Goal: Task Accomplishment & Management: Manage account settings

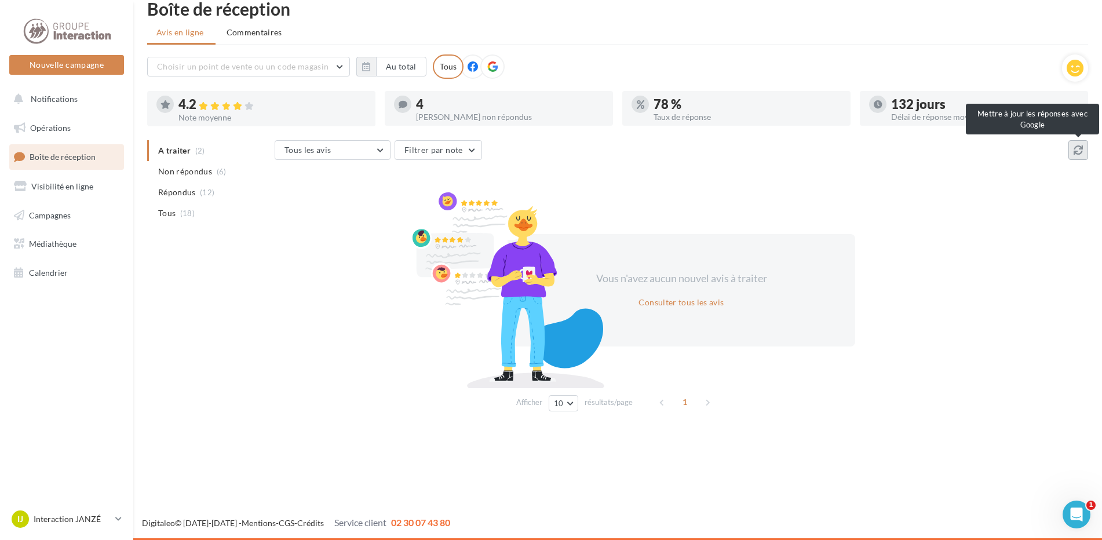
click at [1081, 147] on icon at bounding box center [1078, 149] width 9 height 9
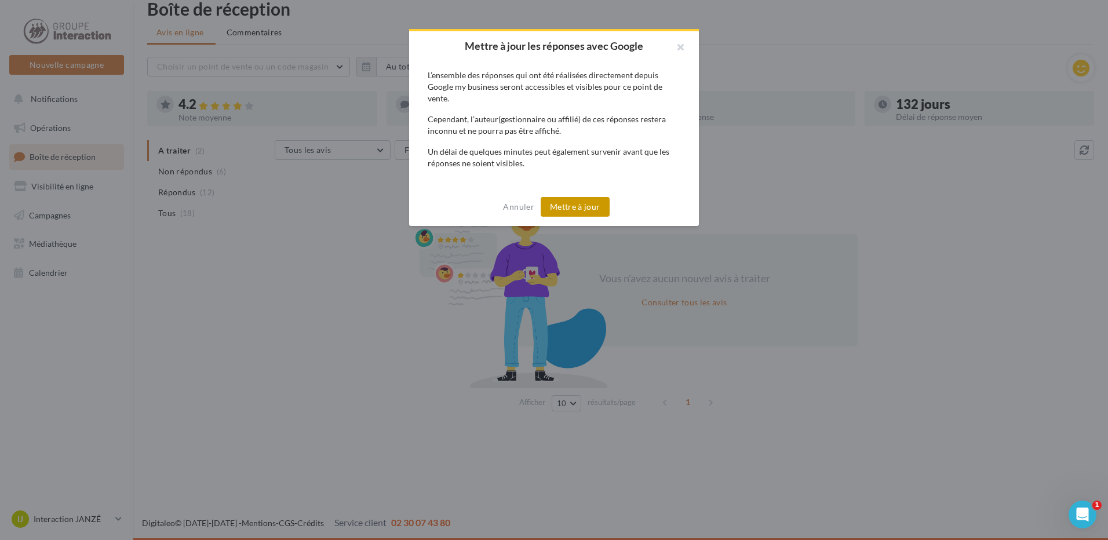
click at [560, 203] on button "Mettre à jour" at bounding box center [575, 207] width 69 height 20
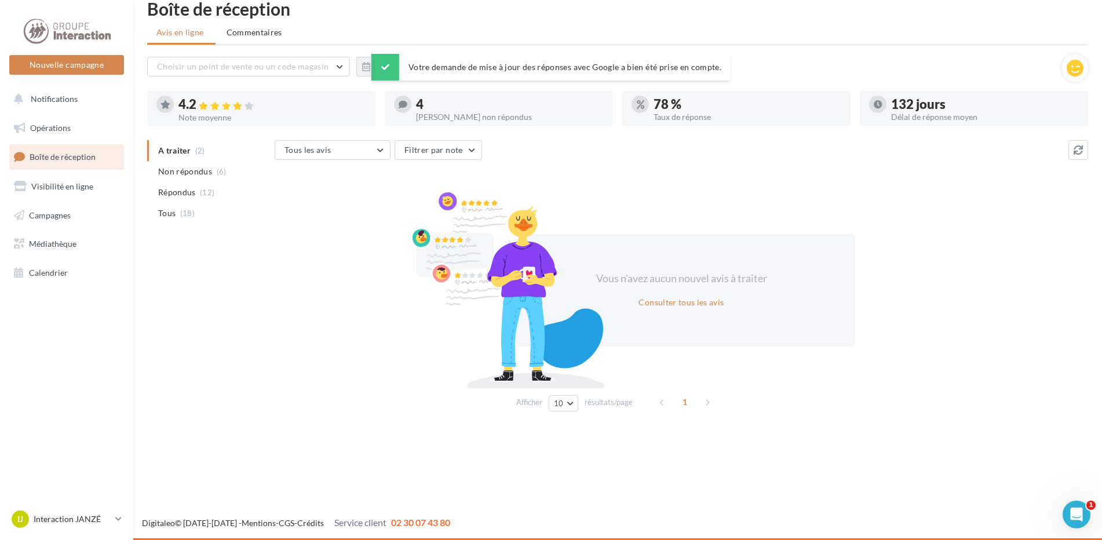
click at [169, 151] on ul "A traiter (2) Non répondus (6) Répondus (12) Tous (18)" at bounding box center [208, 181] width 123 height 83
click at [172, 171] on span "Non répondus" at bounding box center [185, 172] width 54 height 12
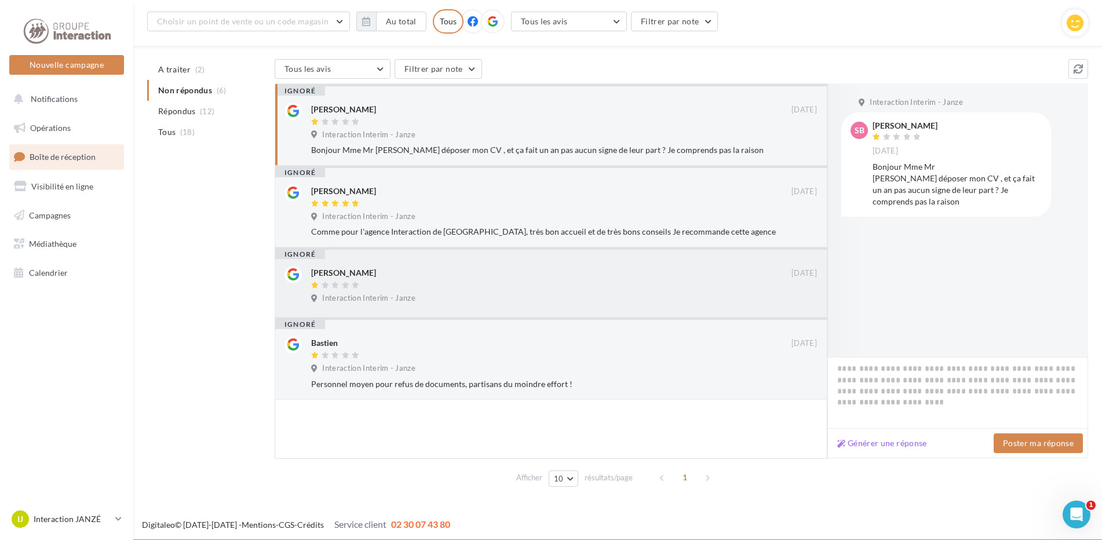
scroll to position [110, 0]
click at [902, 446] on button "Générer une réponse" at bounding box center [882, 443] width 99 height 14
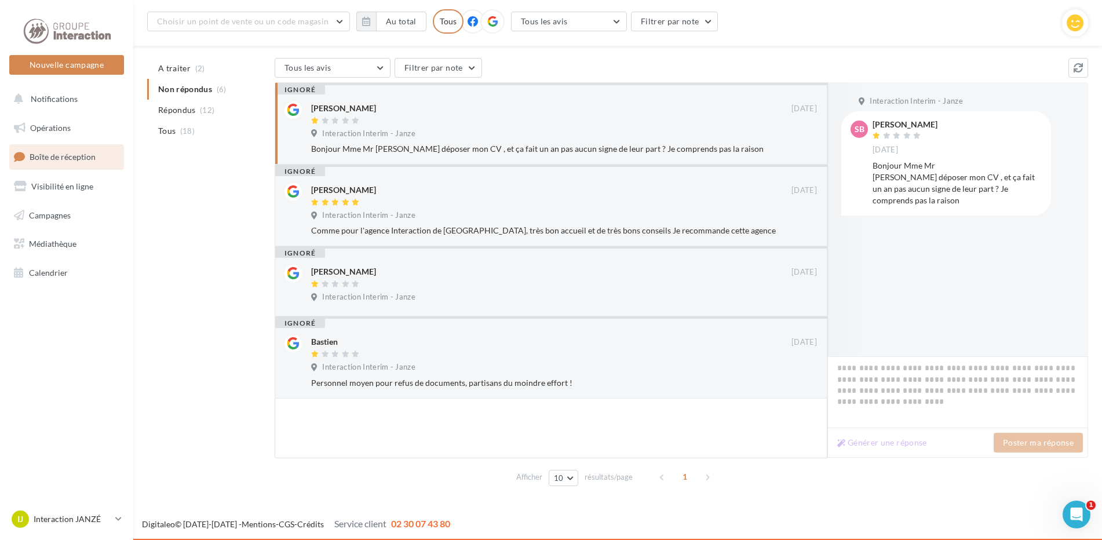
type textarea "**********"
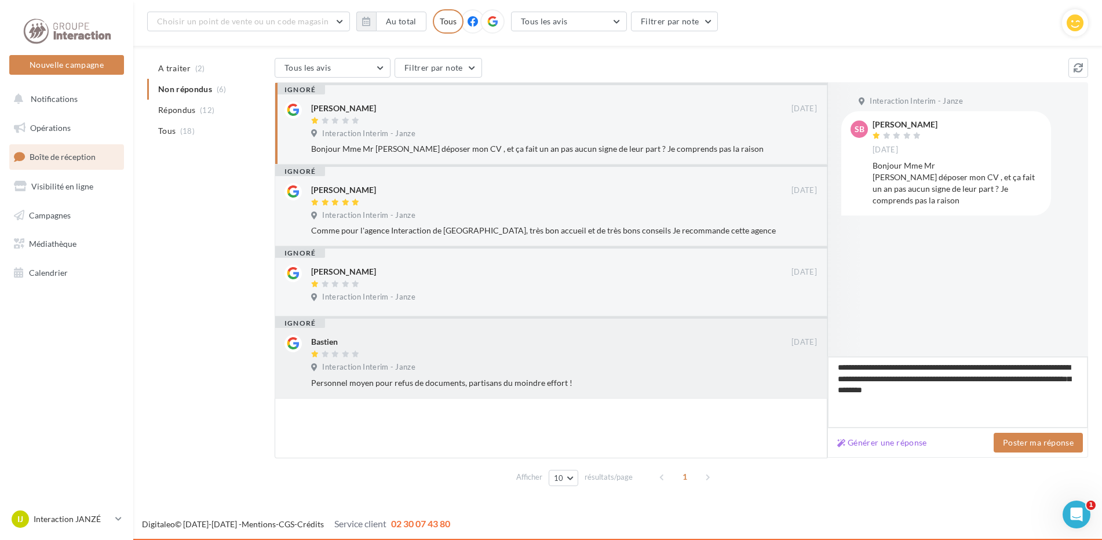
drag, startPoint x: 960, startPoint y: 391, endPoint x: 816, endPoint y: 359, distance: 147.9
click at [816, 359] on div "ignoré [PERSON_NAME] [DATE] Interaction Interim - [PERSON_NAME] Mme Mr [PERSON_…" at bounding box center [682, 270] width 814 height 376
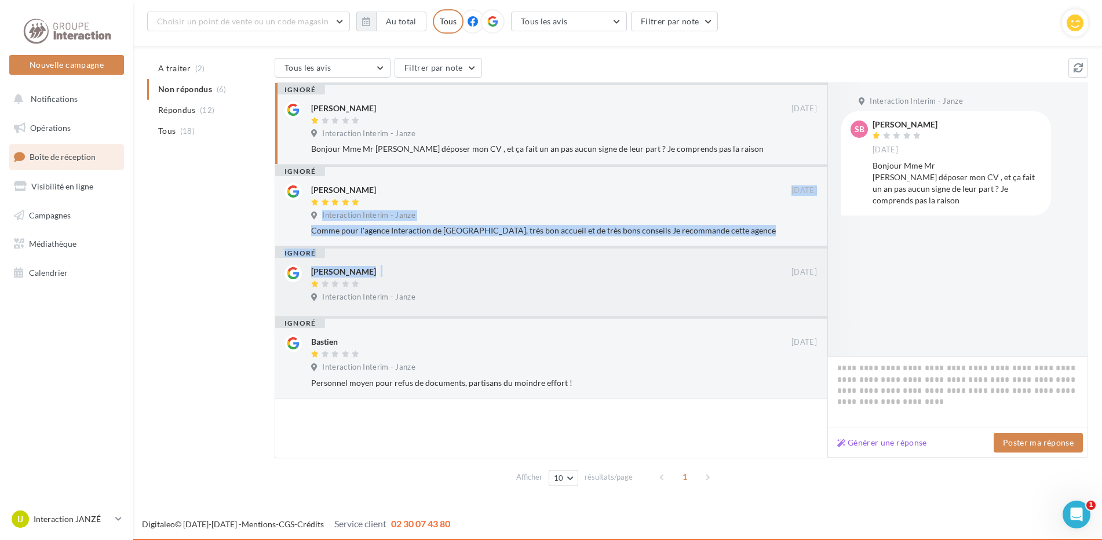
drag, startPoint x: 608, startPoint y: 195, endPoint x: 611, endPoint y: 283, distance: 88.1
click at [611, 283] on div "ignoré [PERSON_NAME] [DATE] Interaction Interim - [PERSON_NAME] Mme Mr [PERSON_…" at bounding box center [551, 240] width 553 height 316
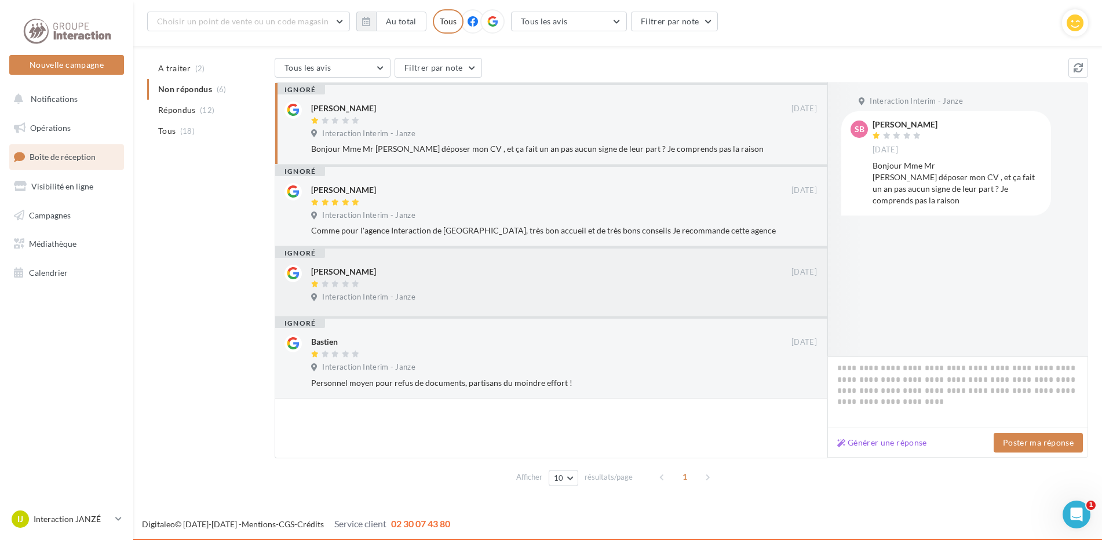
click at [611, 283] on div at bounding box center [551, 285] width 480 height 10
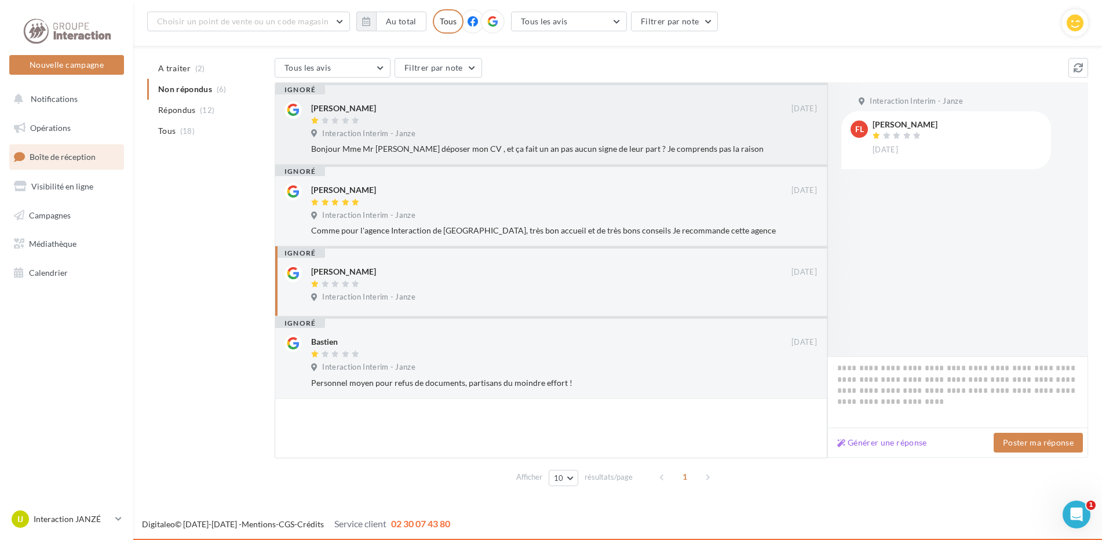
click at [550, 151] on div "Bonjour Mme Mr [PERSON_NAME] déposer mon CV , et ça fait un an pas aucun signe …" at bounding box center [564, 149] width 506 height 12
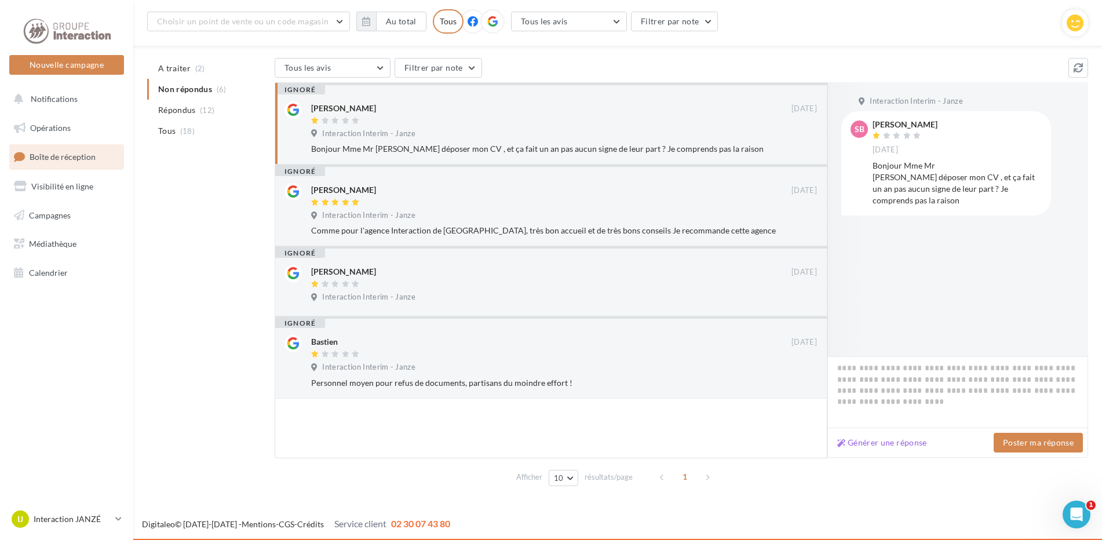
drag, startPoint x: 404, startPoint y: 127, endPoint x: 242, endPoint y: 216, distance: 184.6
click at [242, 216] on div "A traiter (2) Non répondus (6) Répondus (12) Tous (18) Tous les avis Tous les a…" at bounding box center [617, 274] width 941 height 433
click at [210, 111] on span "(12)" at bounding box center [207, 109] width 14 height 9
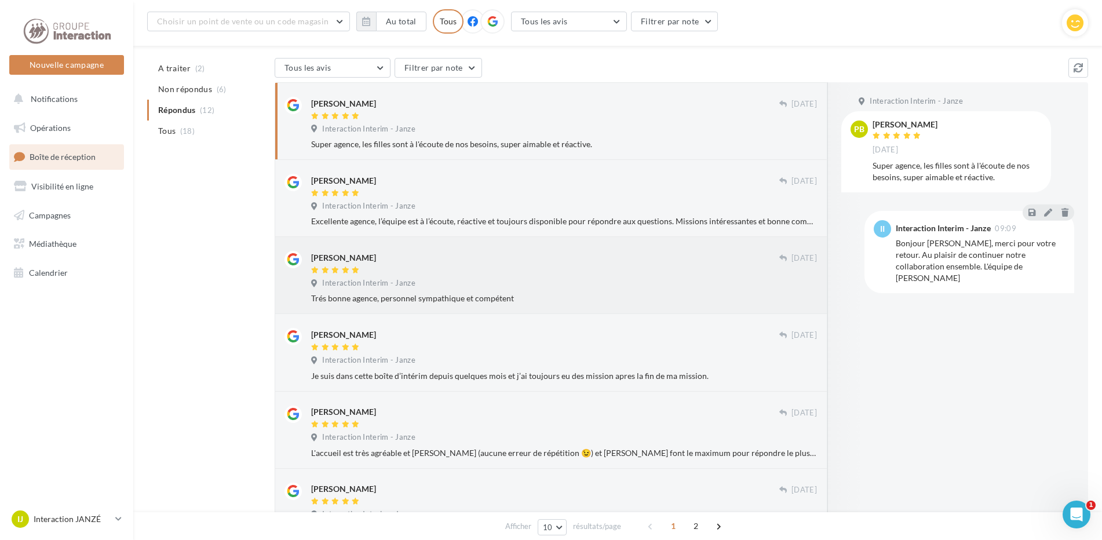
click at [529, 273] on div at bounding box center [545, 271] width 468 height 10
drag, startPoint x: 976, startPoint y: 272, endPoint x: 874, endPoint y: 337, distance: 121.4
click at [874, 337] on div at bounding box center [864, 297] width 74 height 430
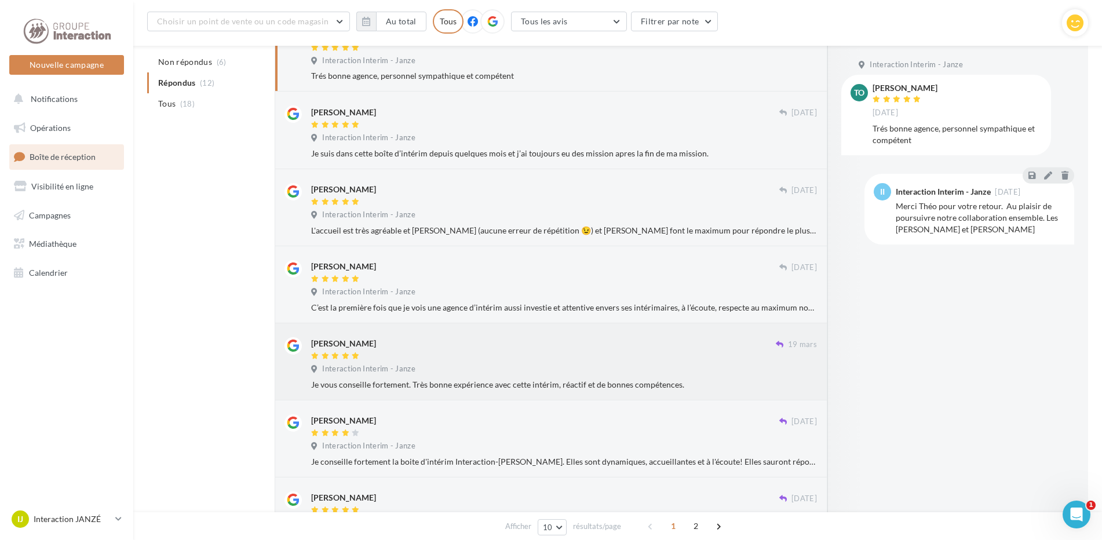
scroll to position [0, 0]
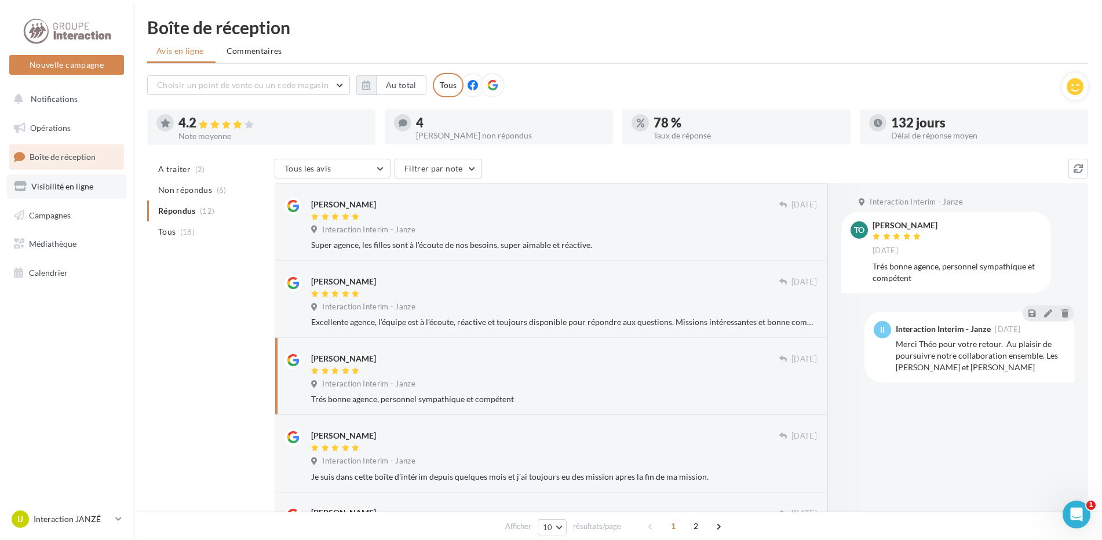
click at [43, 197] on link "Visibilité en ligne" at bounding box center [66, 186] width 119 height 24
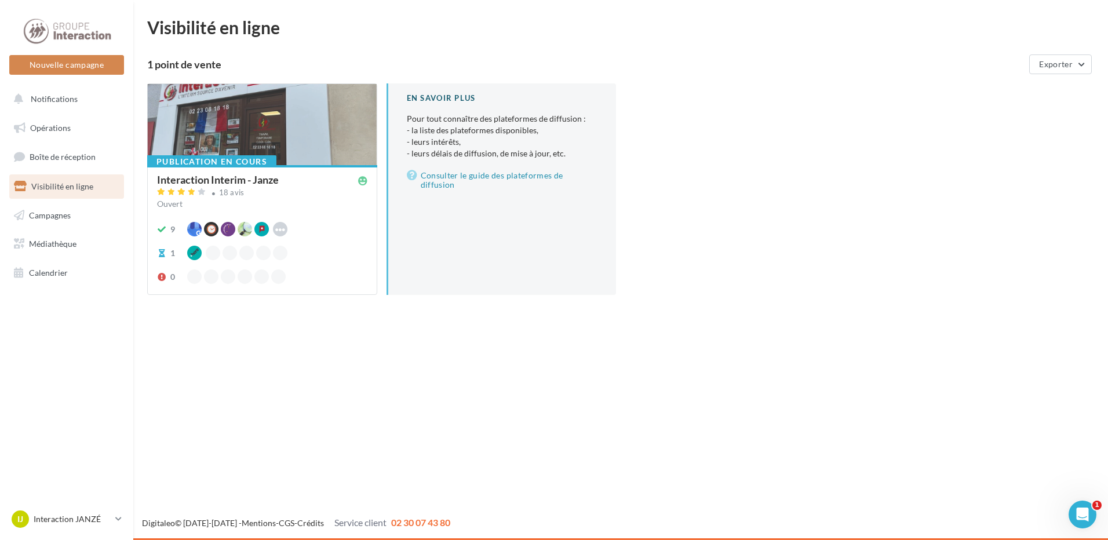
click at [225, 174] on div "Interaction Interim - Janze" at bounding box center [218, 179] width 122 height 10
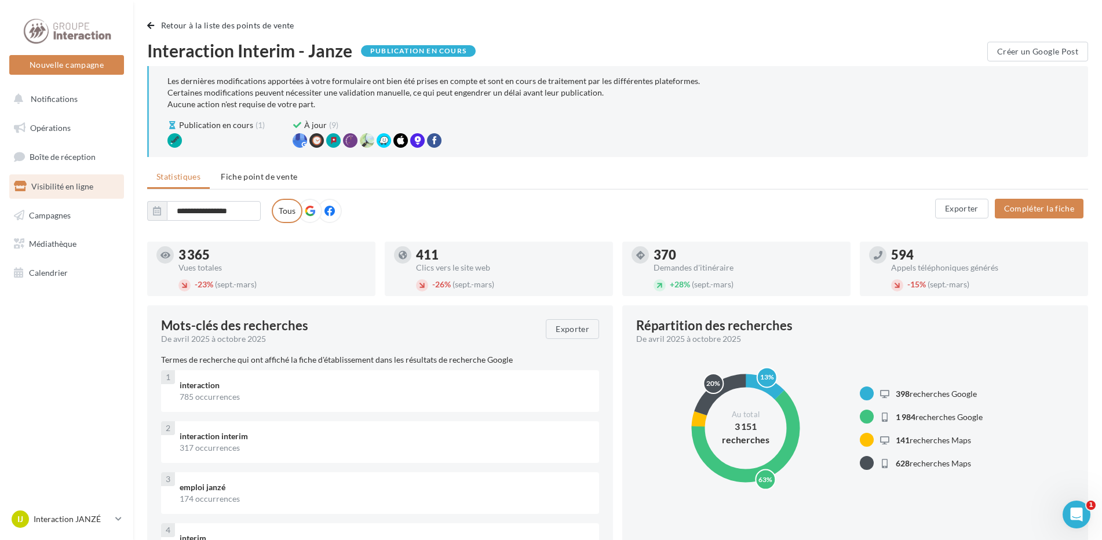
click at [273, 442] on div "317 occurrences" at bounding box center [385, 448] width 410 height 12
click at [217, 443] on div "317 occurrences" at bounding box center [385, 448] width 410 height 12
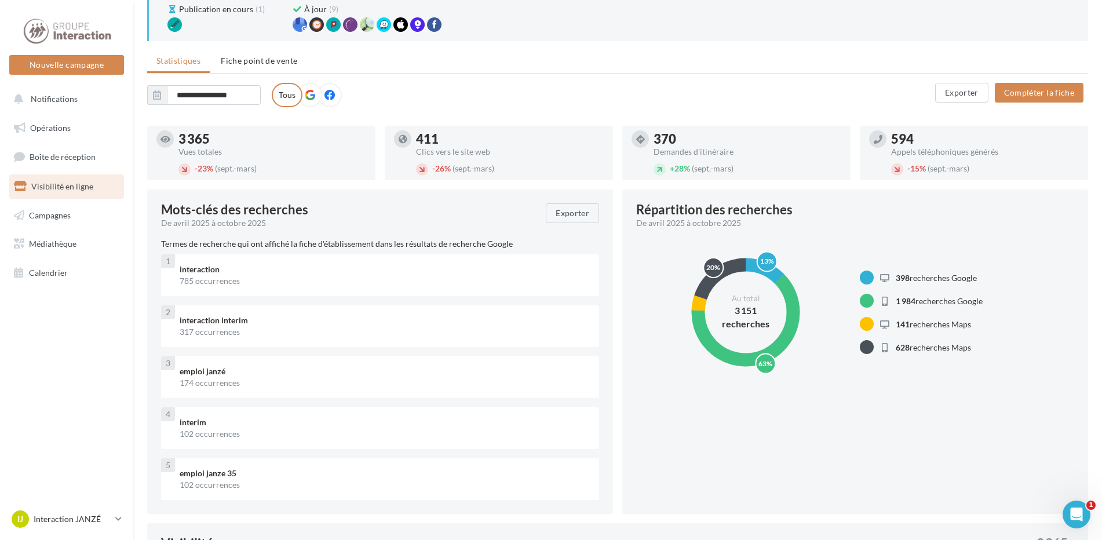
scroll to position [58, 0]
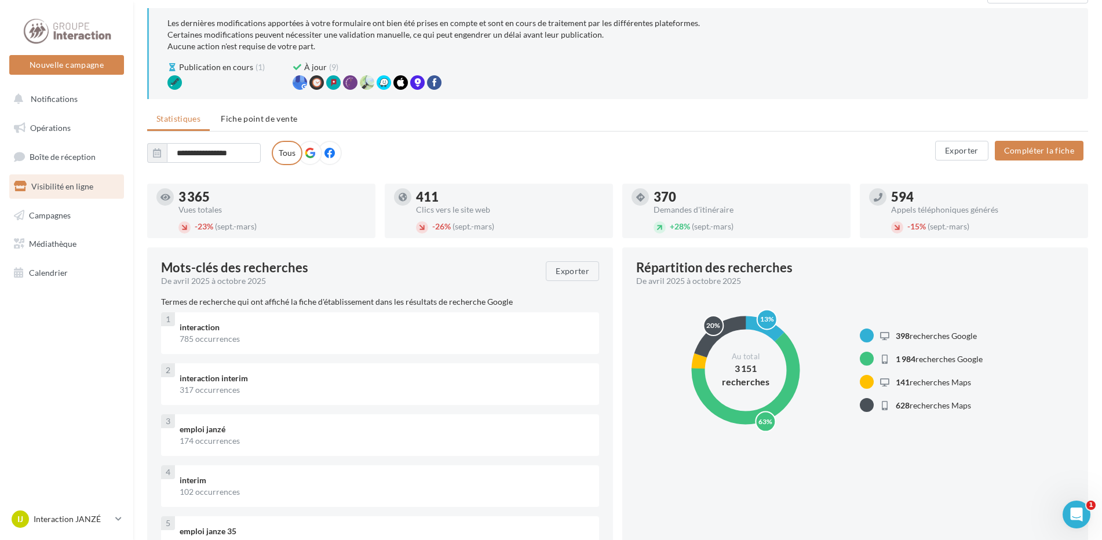
click at [1037, 161] on div "Exporter Compléter la fiche" at bounding box center [1011, 153] width 153 height 24
click at [1044, 153] on button "Compléter la fiche" at bounding box center [1039, 151] width 89 height 20
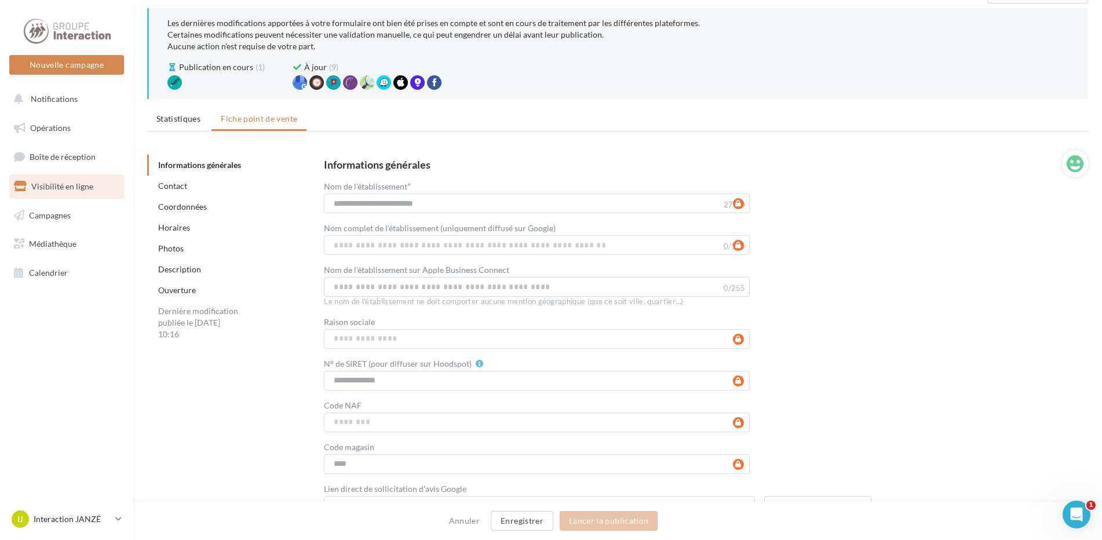
click at [193, 228] on div "Horaires" at bounding box center [234, 227] width 174 height 21
click at [182, 228] on link "Horaires" at bounding box center [174, 228] width 32 height 10
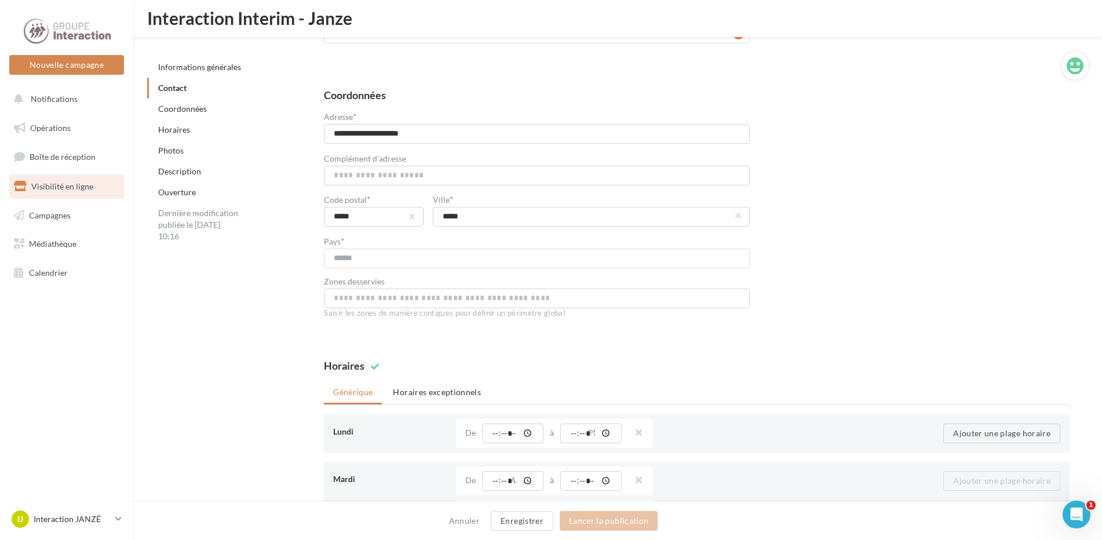
scroll to position [946, 0]
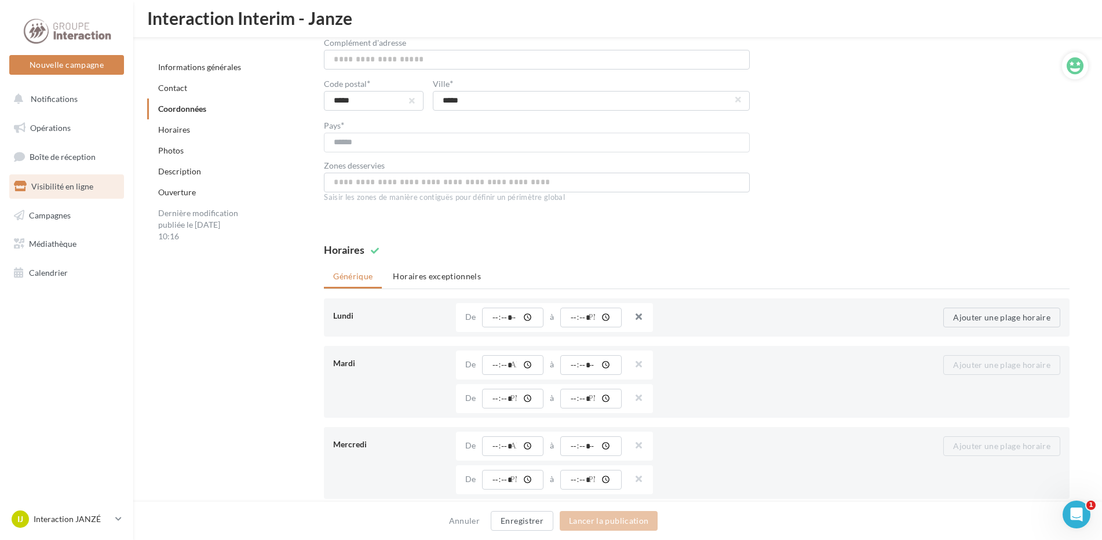
click at [638, 316] on button "button" at bounding box center [633, 318] width 9 height 16
drag, startPoint x: 628, startPoint y: 510, endPoint x: 622, endPoint y: 525, distance: 15.6
drag, startPoint x: 622, startPoint y: 525, endPoint x: 743, endPoint y: 493, distance: 125.8
click at [760, 493] on div "Point de vente ouvert 24h / 24 De ***** 24h / 24 12:15 12:30 12:45 13:00 13:15 …" at bounding box center [656, 479] width 400 height 29
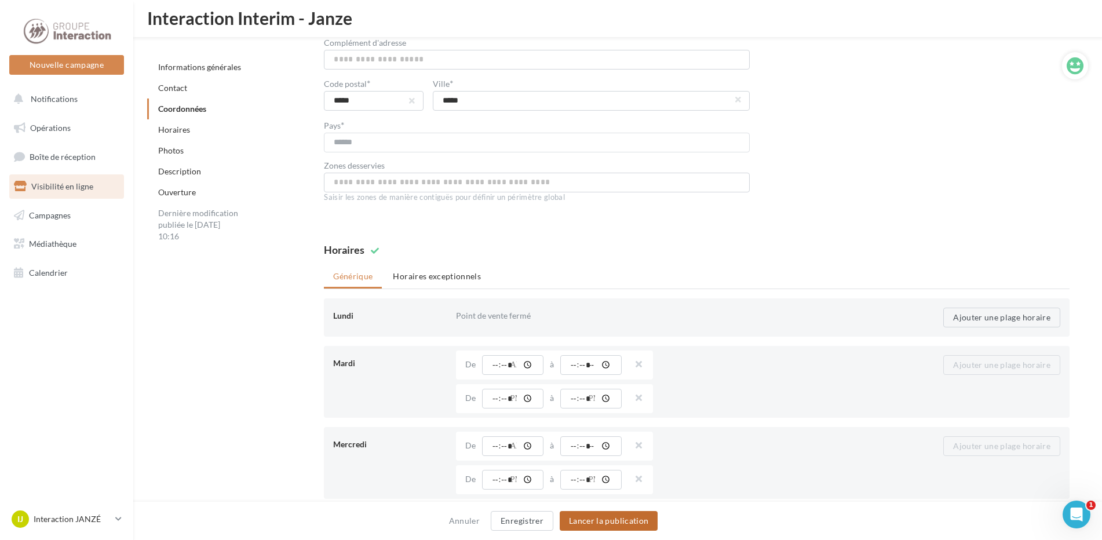
click at [608, 520] on button "Lancer la publication" at bounding box center [609, 521] width 98 height 20
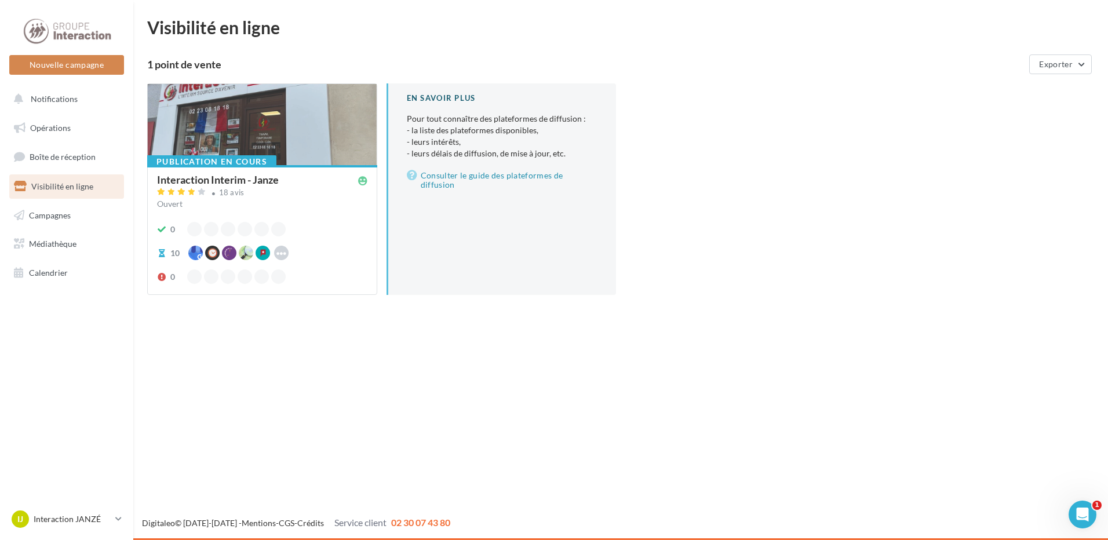
click at [83, 188] on span "Visibilité en ligne" at bounding box center [62, 186] width 62 height 10
click at [349, 123] on div at bounding box center [262, 125] width 229 height 82
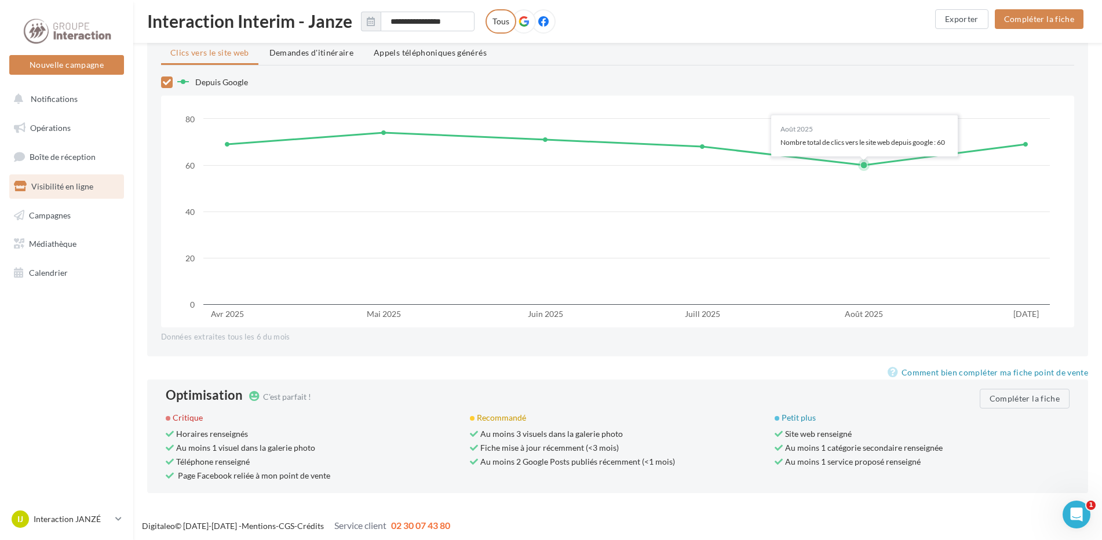
scroll to position [988, 0]
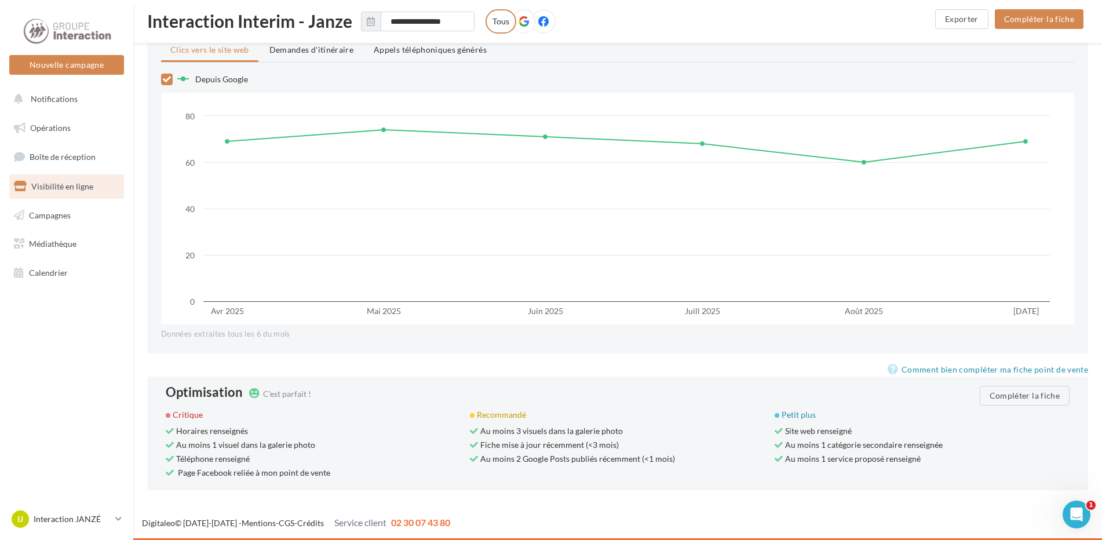
click at [198, 417] on div "Critique" at bounding box center [313, 415] width 295 height 12
click at [1034, 399] on button "Compléter la fiche" at bounding box center [1025, 396] width 90 height 20
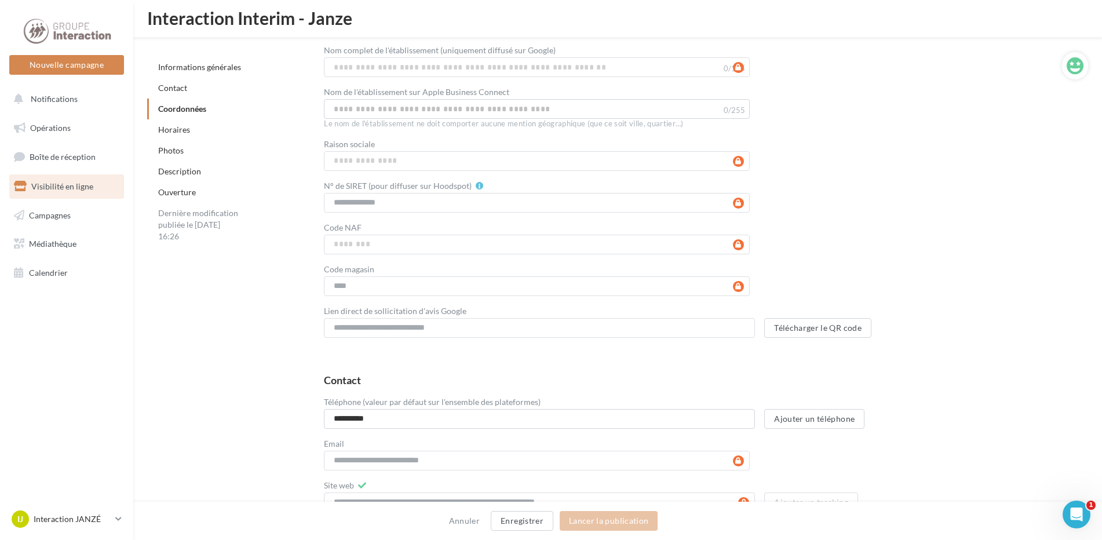
scroll to position [988, 0]
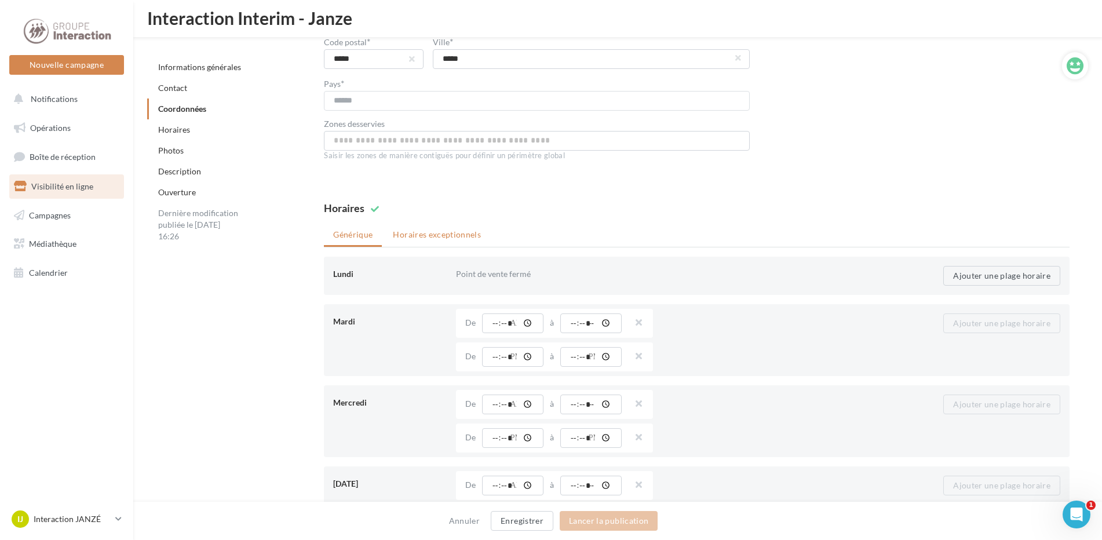
click at [415, 242] on li "Horaires exceptionnels" at bounding box center [437, 234] width 107 height 21
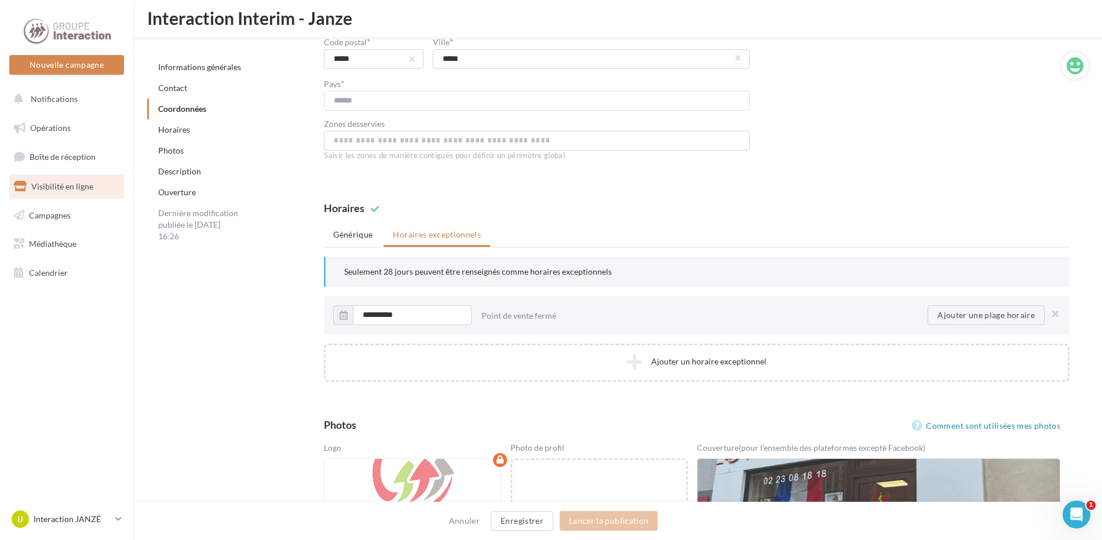
click at [501, 198] on div "Horaires Générique Horaires exceptionnels Lundi Point de vente fermé Ajouter un…" at bounding box center [696, 293] width 783 height 198
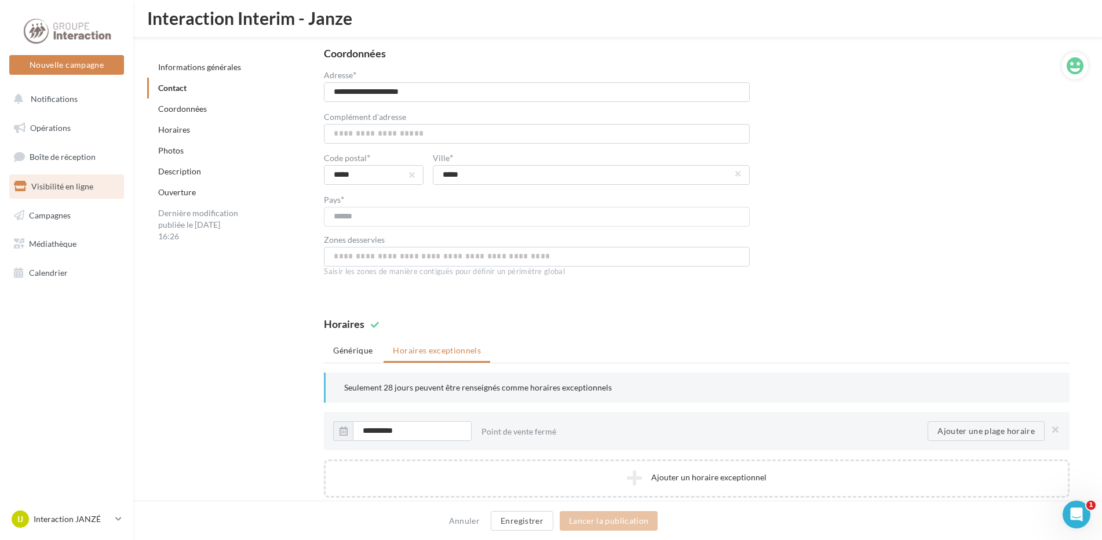
scroll to position [814, 0]
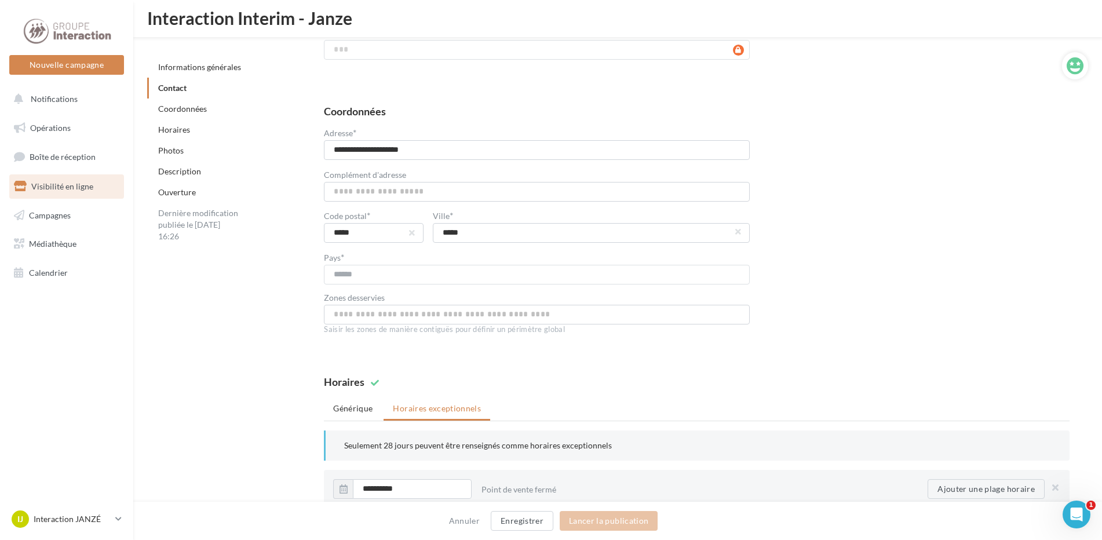
click at [188, 192] on link "Ouverture" at bounding box center [177, 192] width 38 height 10
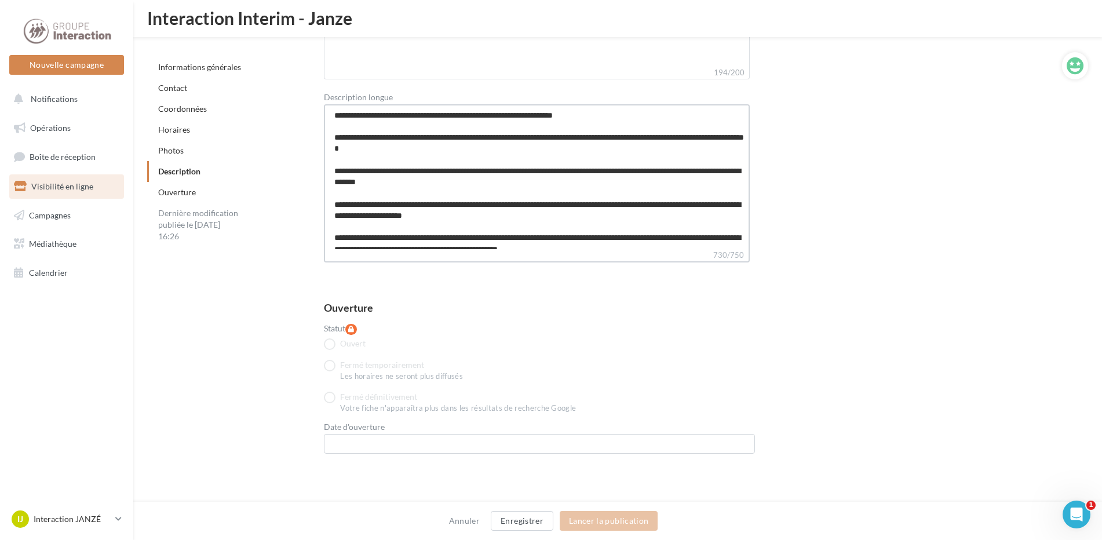
click at [513, 220] on textarea "**********" at bounding box center [537, 176] width 426 height 145
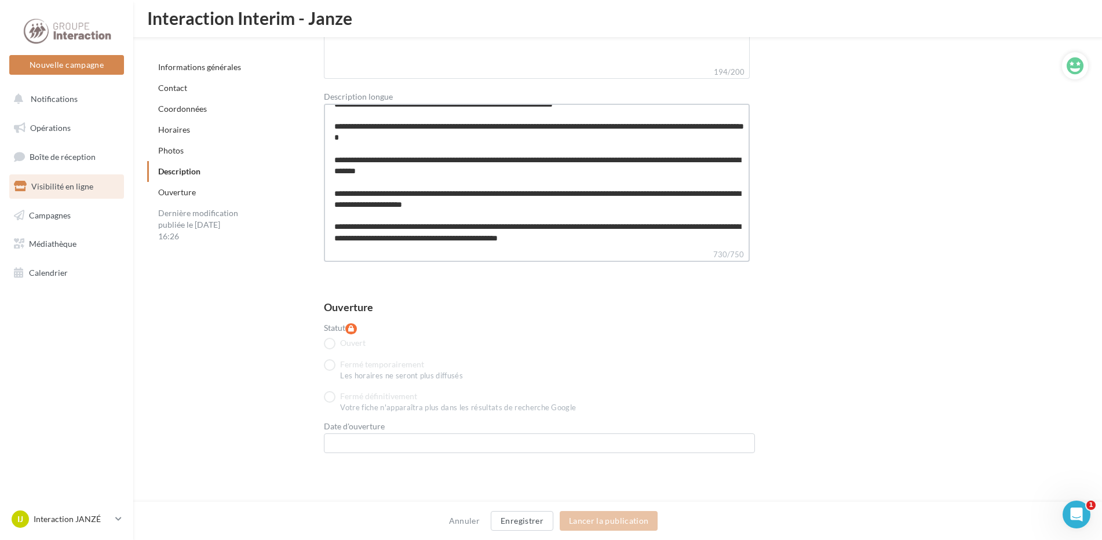
scroll to position [2281, 0]
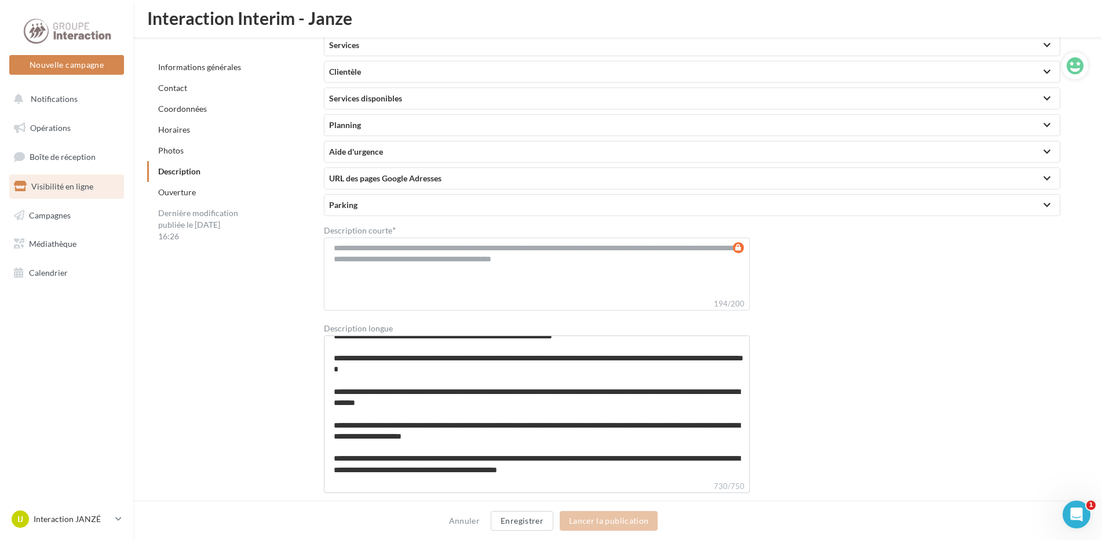
click at [860, 340] on div "**********" at bounding box center [697, 360] width 746 height 271
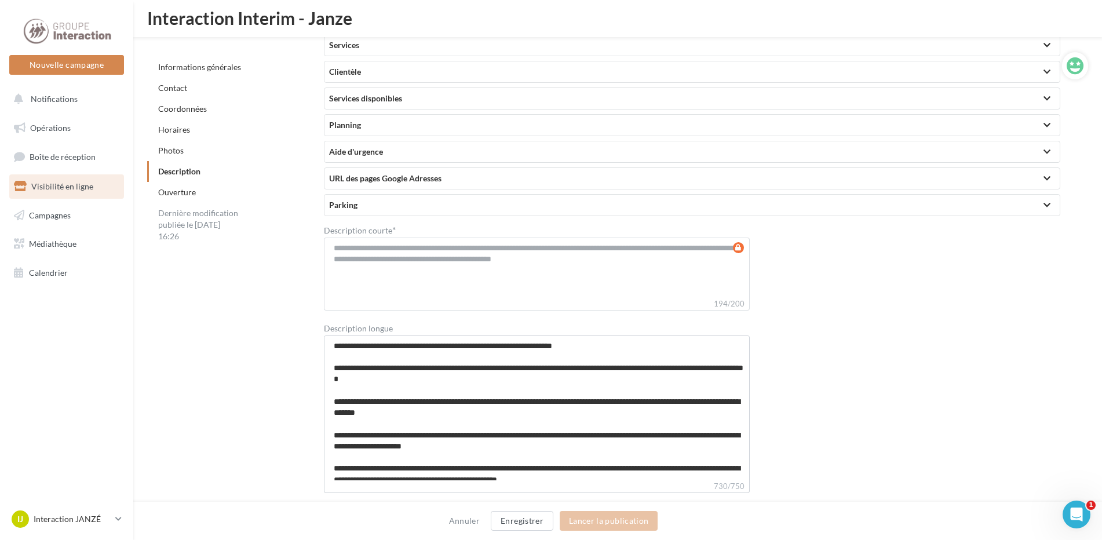
scroll to position [2223, 0]
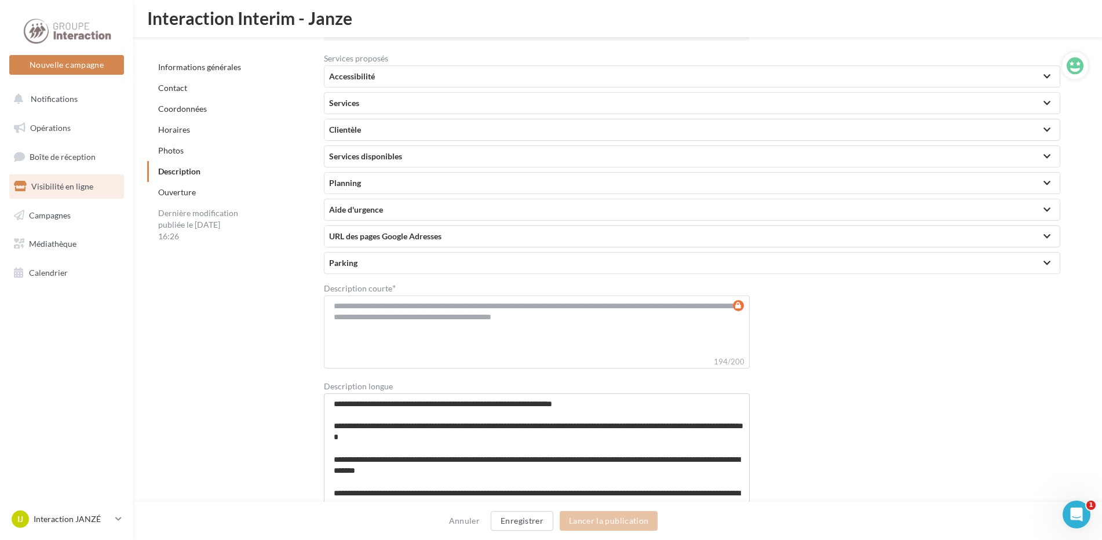
click at [1045, 177] on div at bounding box center [1047, 183] width 16 height 21
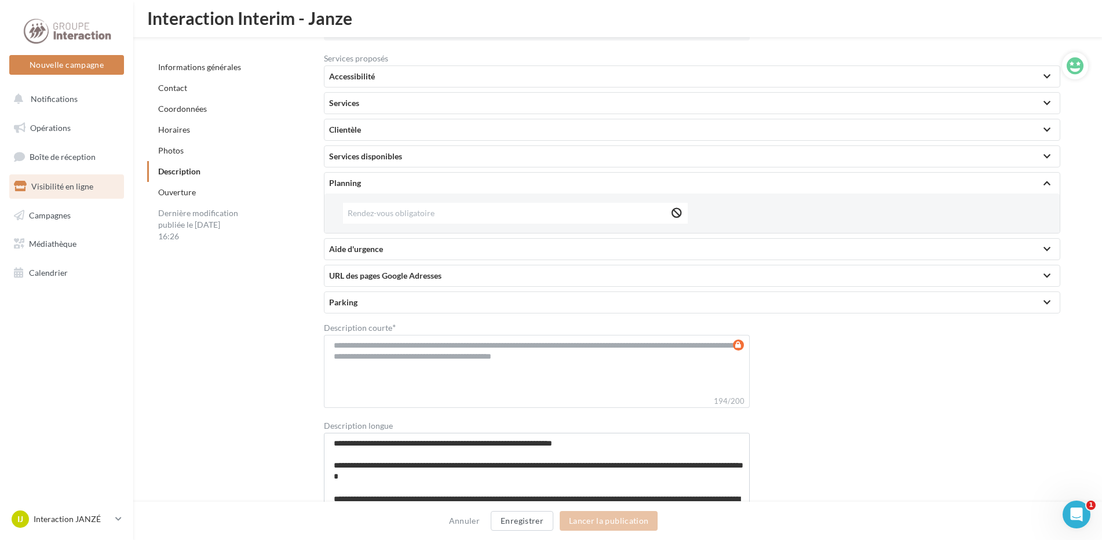
drag, startPoint x: 679, startPoint y: 213, endPoint x: 787, endPoint y: 260, distance: 117.6
click at [785, 261] on div "Accessibilité Services Clientèle Services disponibles Planning Rendez-vous obli…" at bounding box center [692, 189] width 736 height 248
drag, startPoint x: 787, startPoint y: 260, endPoint x: 761, endPoint y: 221, distance: 46.9
click at [761, 221] on div "Rendez-vous obligatoire" at bounding box center [696, 213] width 707 height 21
click at [546, 156] on div "Services disponibles" at bounding box center [692, 157] width 726 height 12
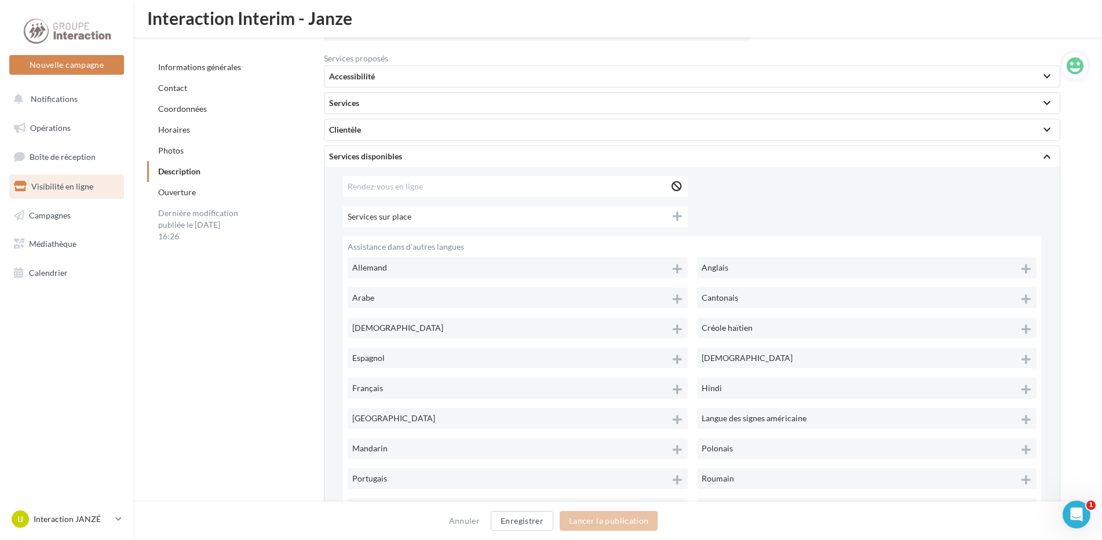
click at [650, 152] on div "Services disponibles" at bounding box center [692, 157] width 726 height 12
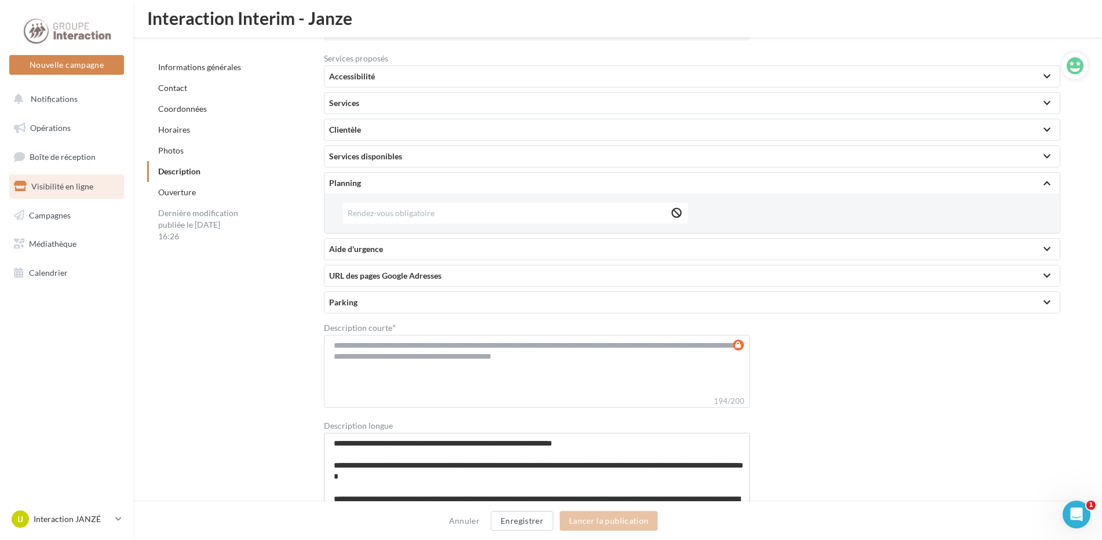
click at [667, 128] on div "Clientèle" at bounding box center [692, 130] width 726 height 12
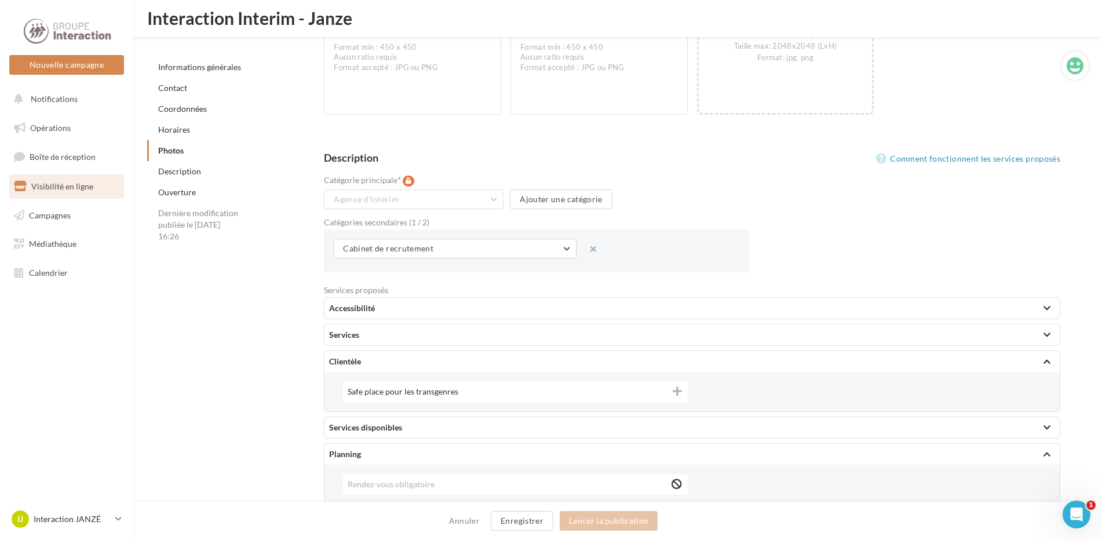
scroll to position [2049, 0]
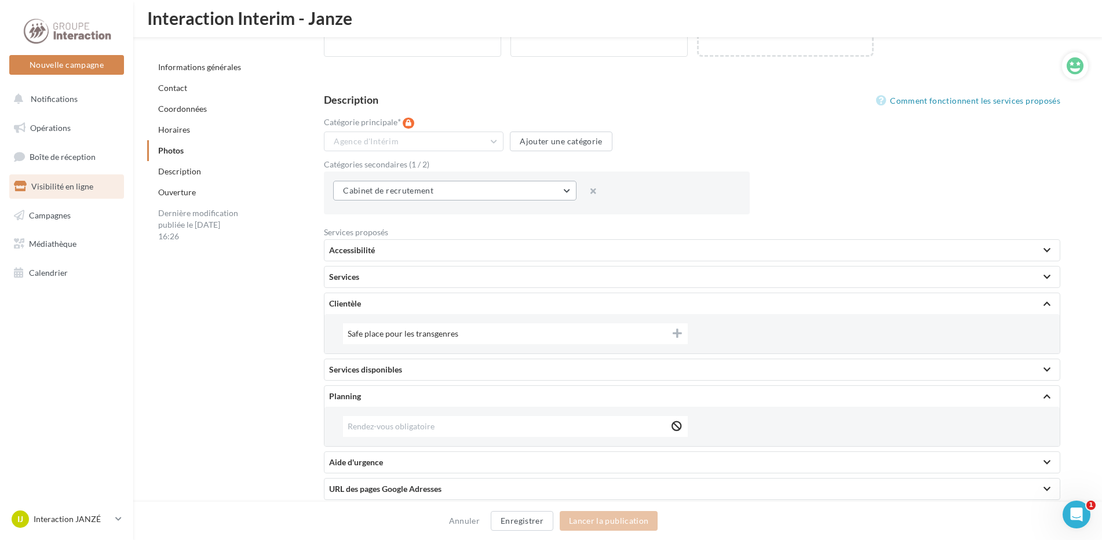
click at [570, 194] on button "Cabinet de recrutement" at bounding box center [454, 191] width 243 height 20
drag, startPoint x: 570, startPoint y: 194, endPoint x: 690, endPoint y: 148, distance: 129.1
click at [690, 148] on div "Agence d'Intérim Cabinet de recrutement, conseil RH Agence d'Intérim Ajouter un…" at bounding box center [537, 144] width 426 height 24
click at [431, 252] on div "Accessibilité" at bounding box center [692, 251] width 726 height 12
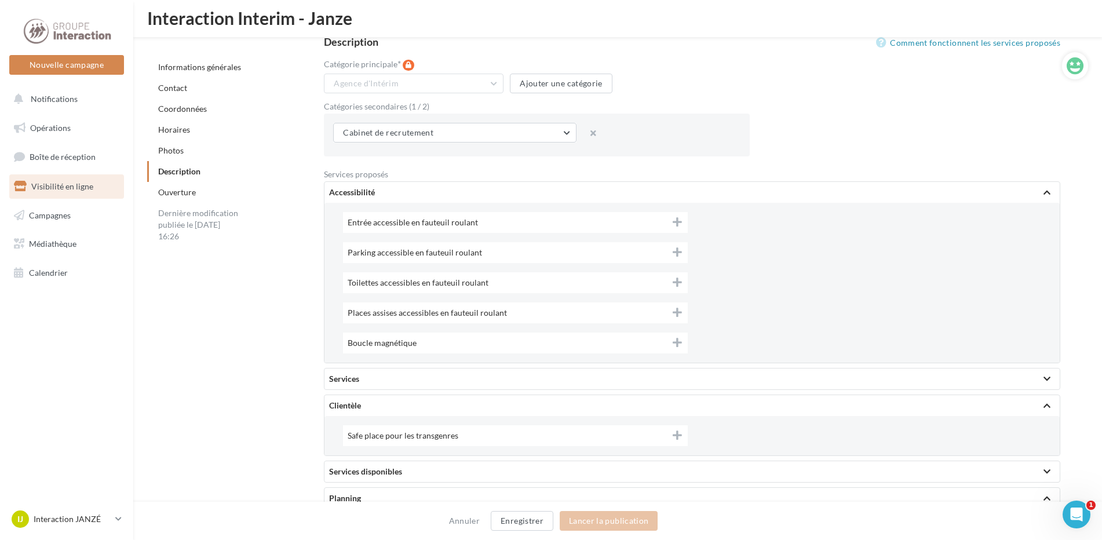
scroll to position [2281, 0]
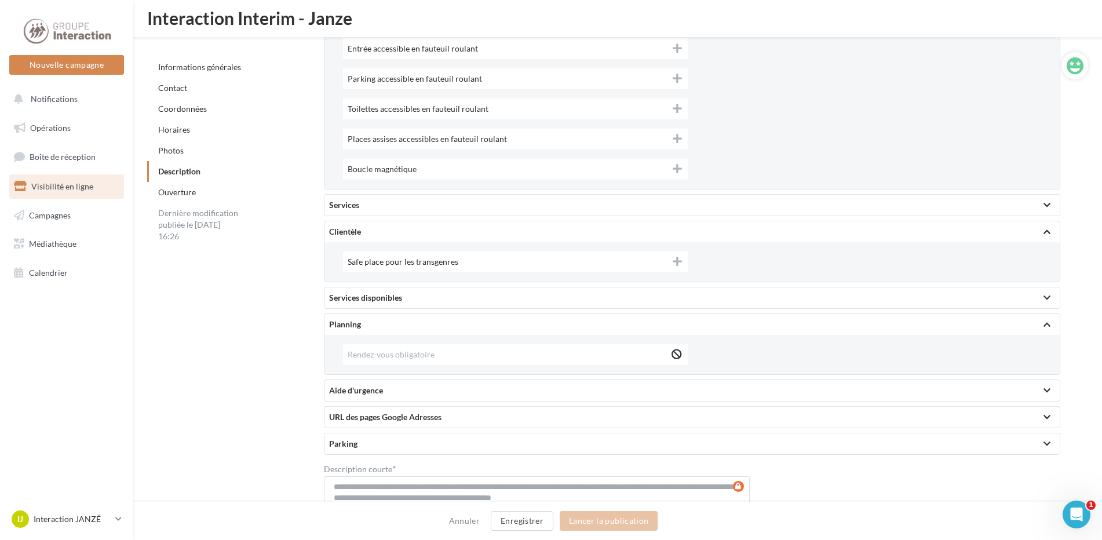
click at [1046, 227] on div at bounding box center [1047, 231] width 16 height 21
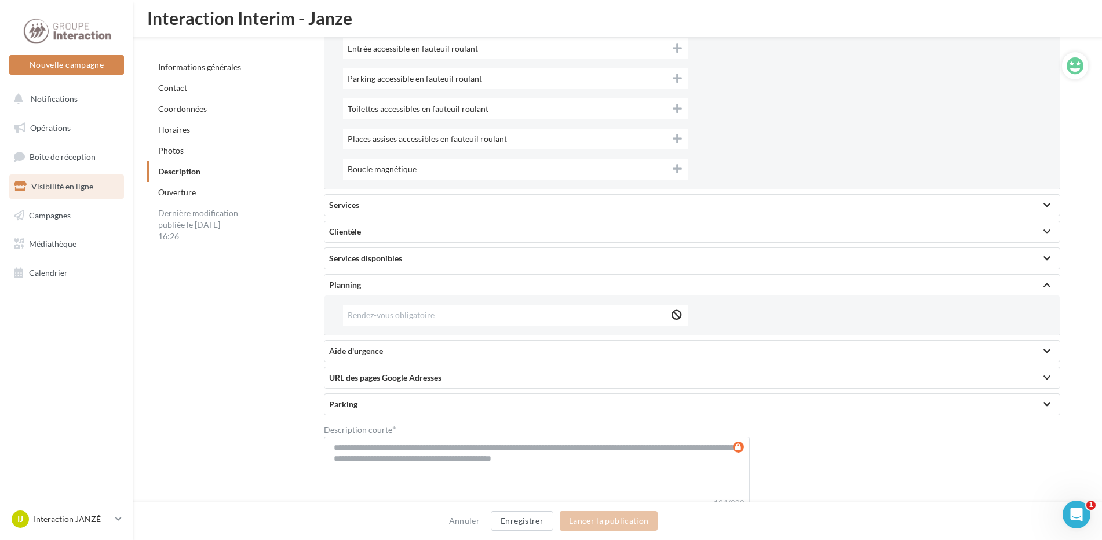
click at [1047, 294] on div at bounding box center [1047, 285] width 16 height 21
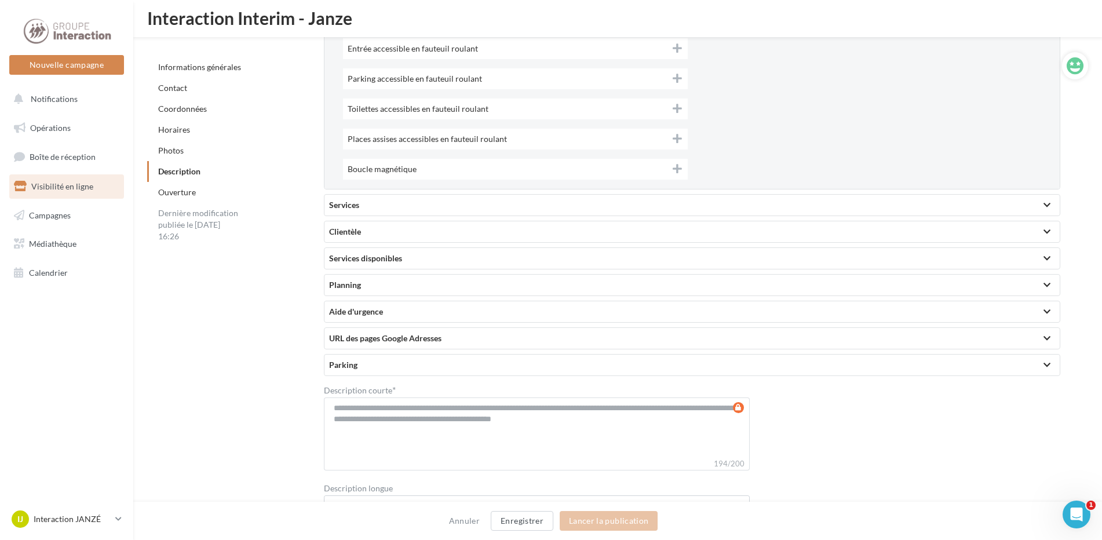
click at [1052, 307] on div at bounding box center [1047, 311] width 16 height 21
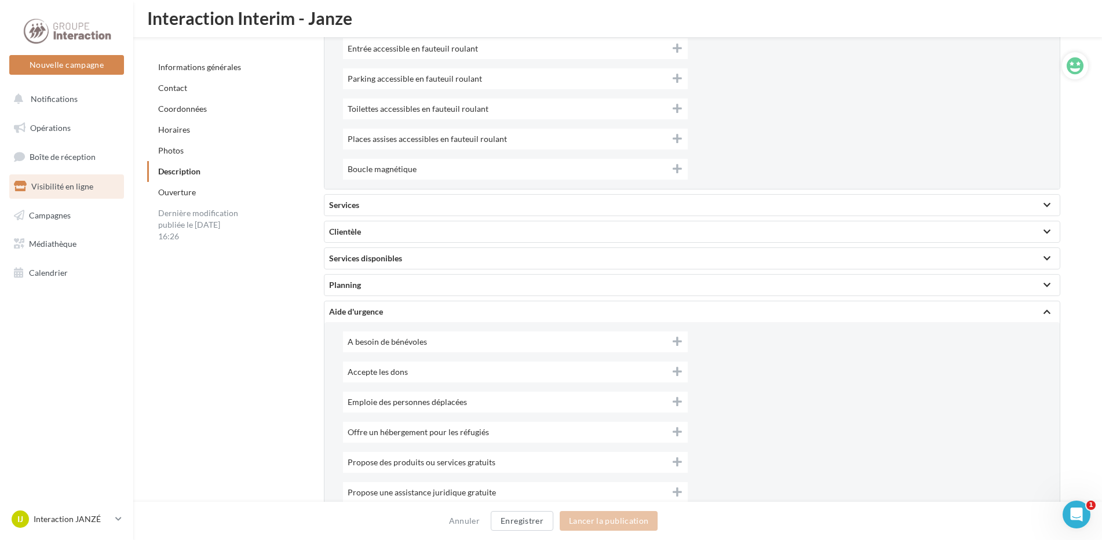
click at [1052, 307] on div at bounding box center [1047, 311] width 16 height 21
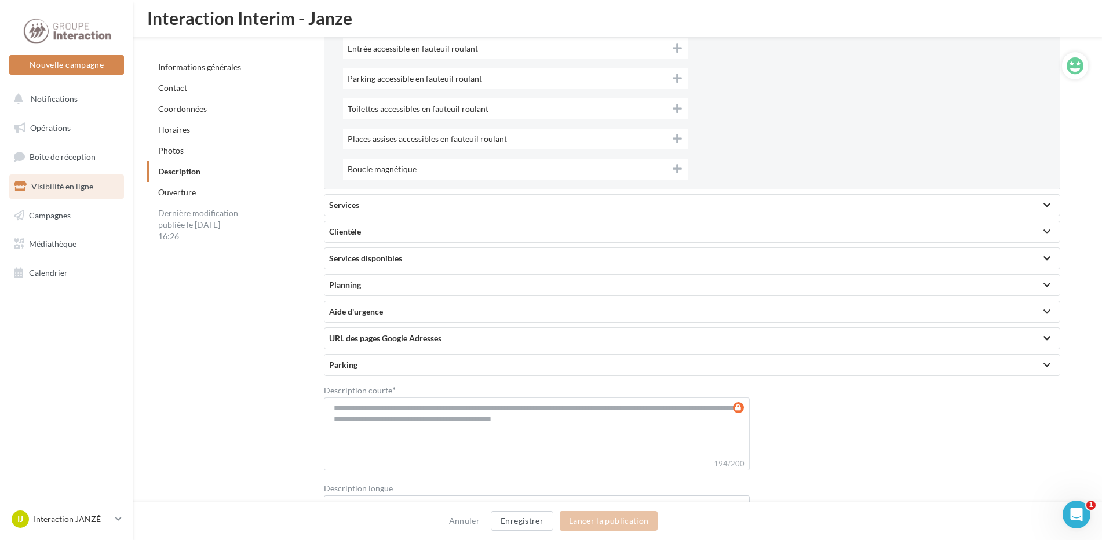
click at [181, 146] on link "Photos" at bounding box center [170, 150] width 25 height 10
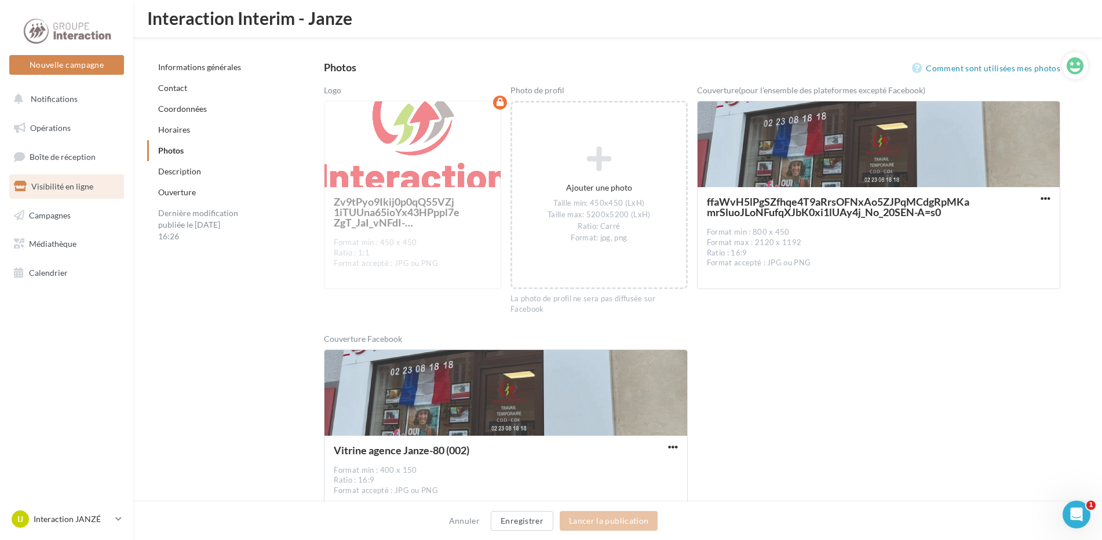
click at [184, 134] on div "Horaires" at bounding box center [234, 129] width 174 height 21
click at [187, 127] on link "Horaires" at bounding box center [174, 130] width 32 height 10
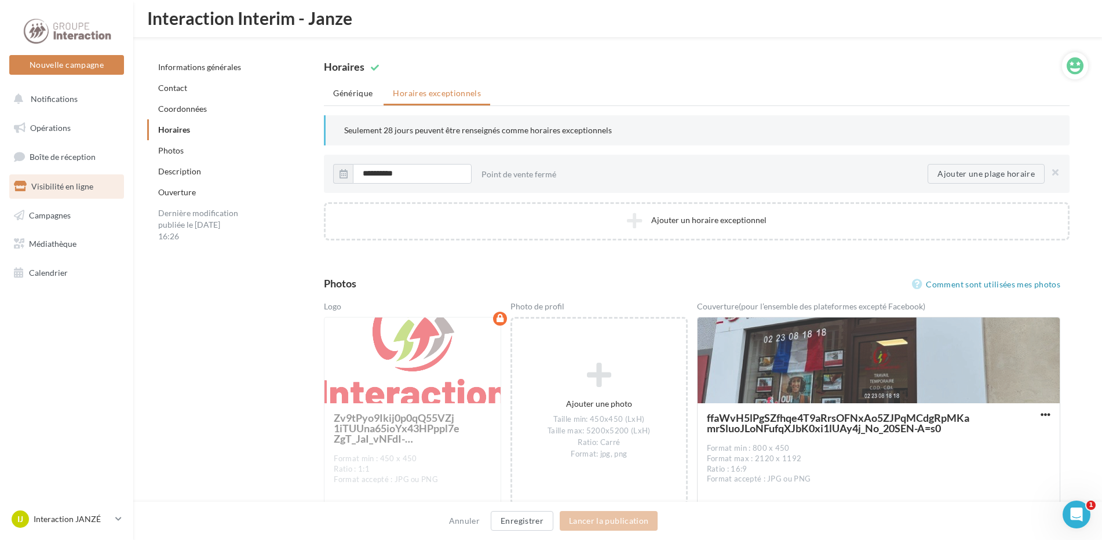
click at [308, 127] on div "Horaires Générique Horaires exceptionnels Lundi Point de vente fermé Ajouter un…" at bounding box center [696, 151] width 783 height 198
click at [176, 111] on link "Coordonnées" at bounding box center [182, 109] width 49 height 10
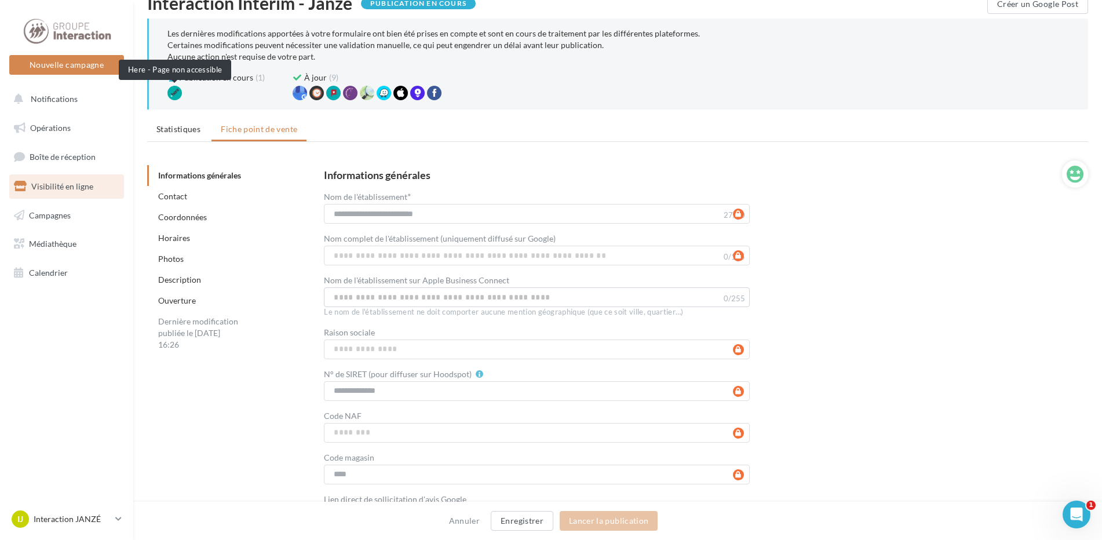
scroll to position [0, 0]
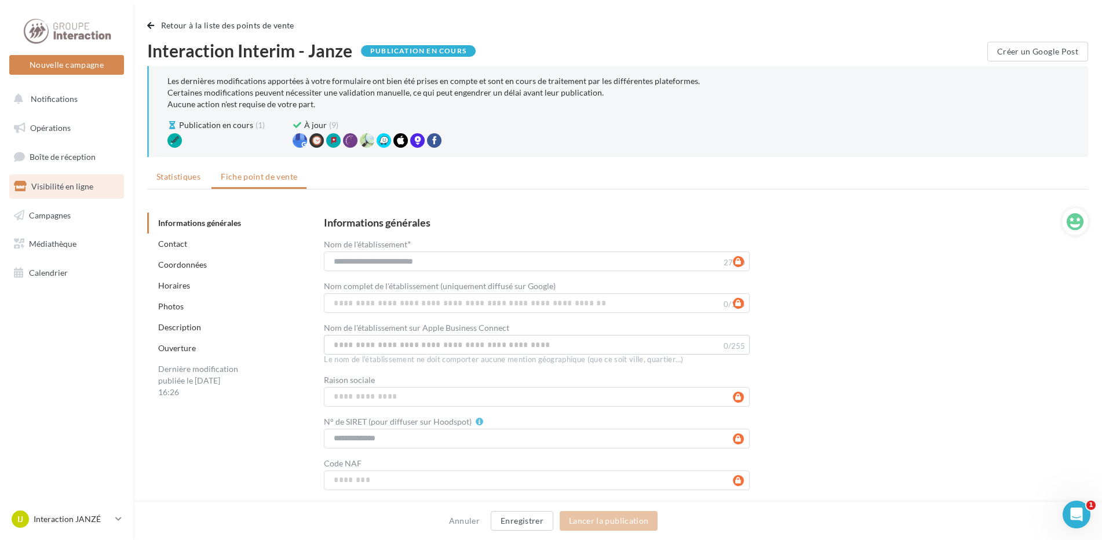
click at [177, 177] on span "Statistiques" at bounding box center [178, 177] width 44 height 10
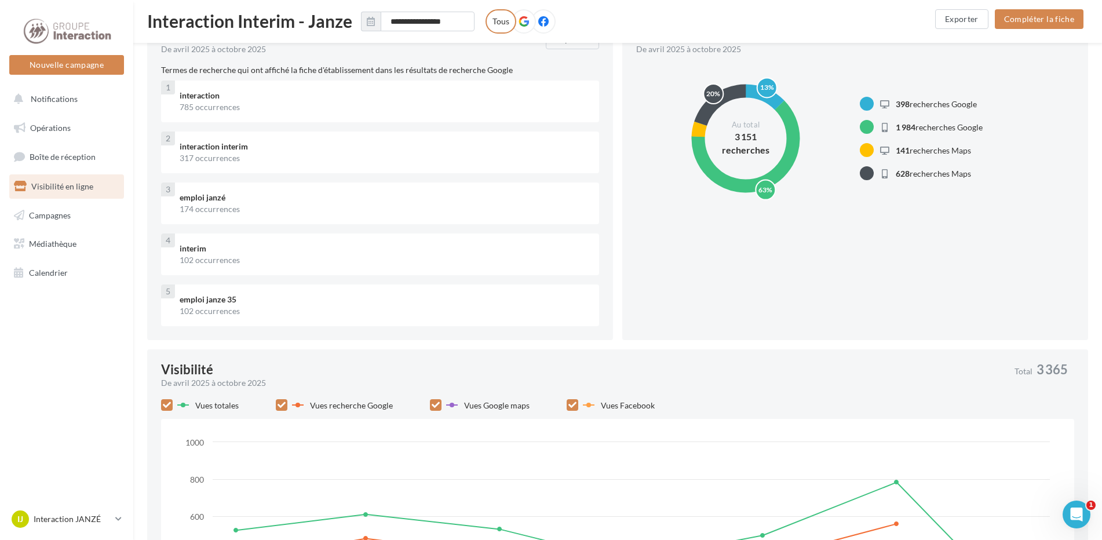
scroll to position [58, 0]
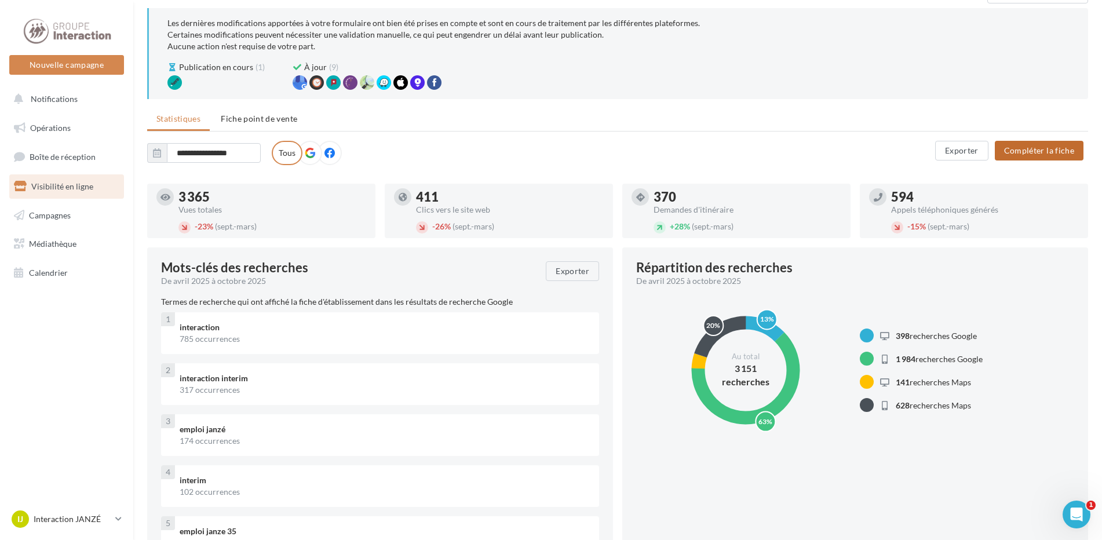
click at [1058, 150] on button "Compléter la fiche" at bounding box center [1039, 151] width 89 height 20
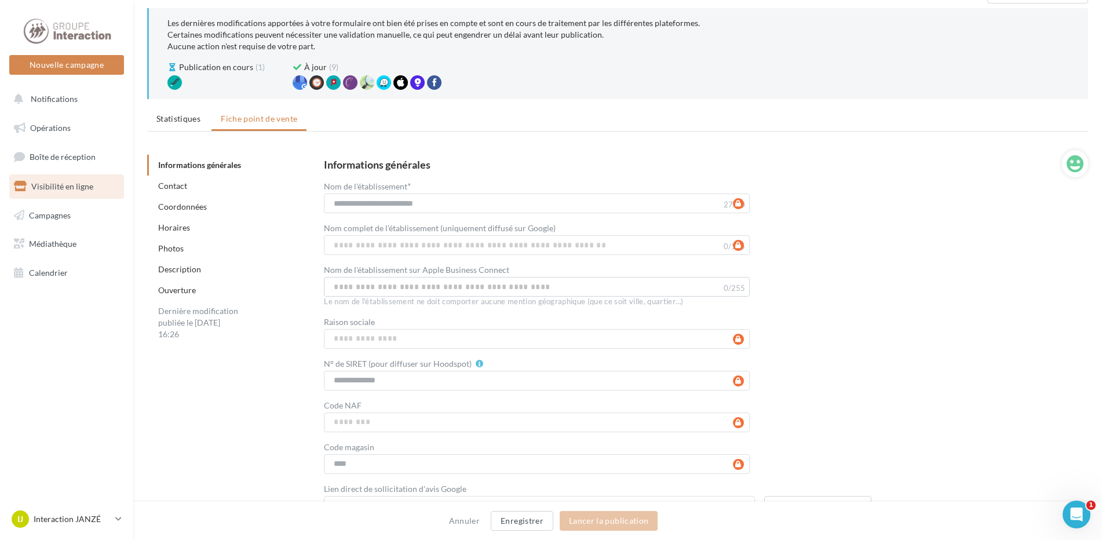
click at [19, 200] on ul "Opérations Boîte de réception Visibilité en ligne Campagnes Médiathèque Calendr…" at bounding box center [67, 200] width 124 height 178
click at [25, 146] on link "Boîte de réception" at bounding box center [66, 156] width 119 height 25
click at [27, 92] on button "Notifications" at bounding box center [64, 99] width 115 height 24
